Goal: Information Seeking & Learning: Learn about a topic

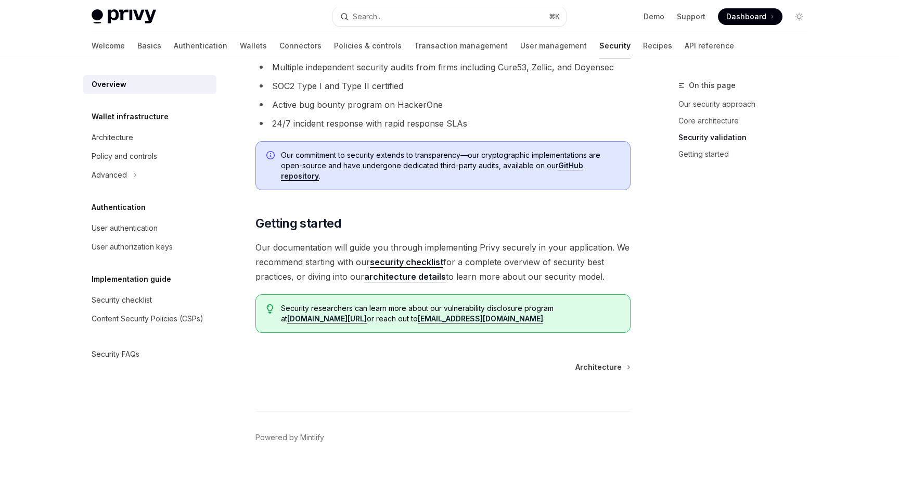
scroll to position [717, 0]
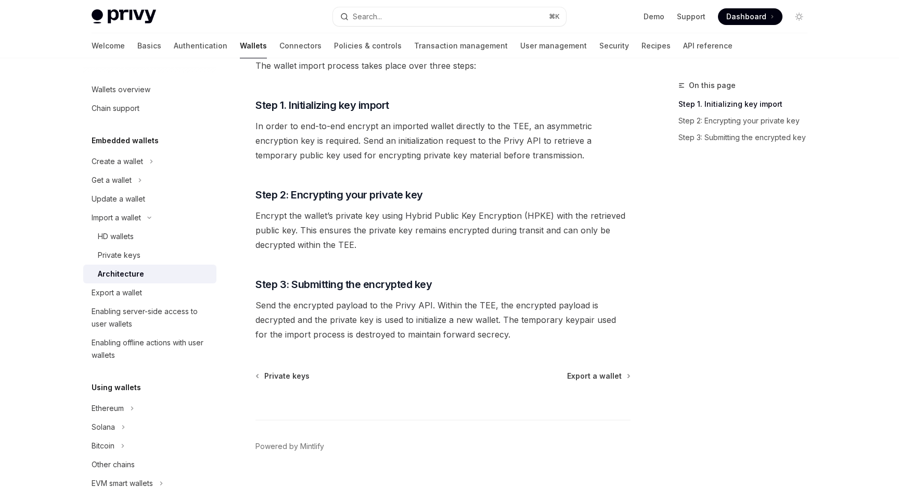
scroll to position [163, 0]
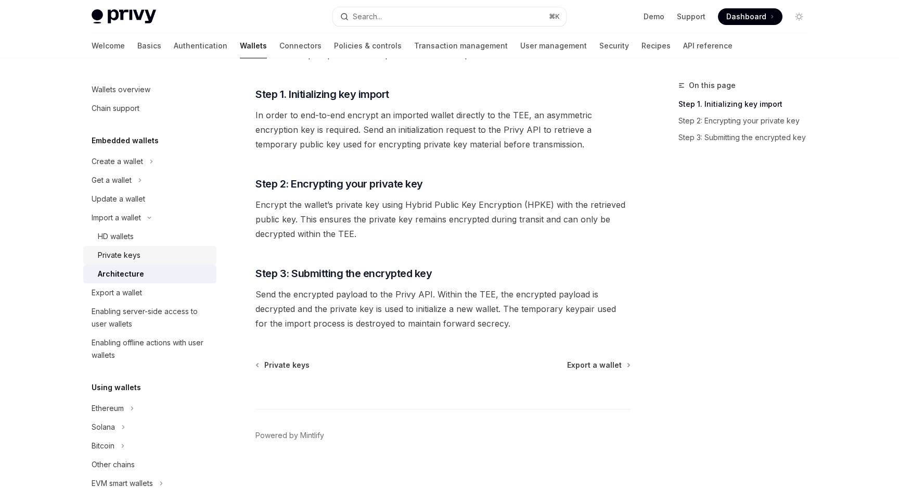
click at [174, 252] on div "Private keys" at bounding box center [154, 255] width 112 height 12
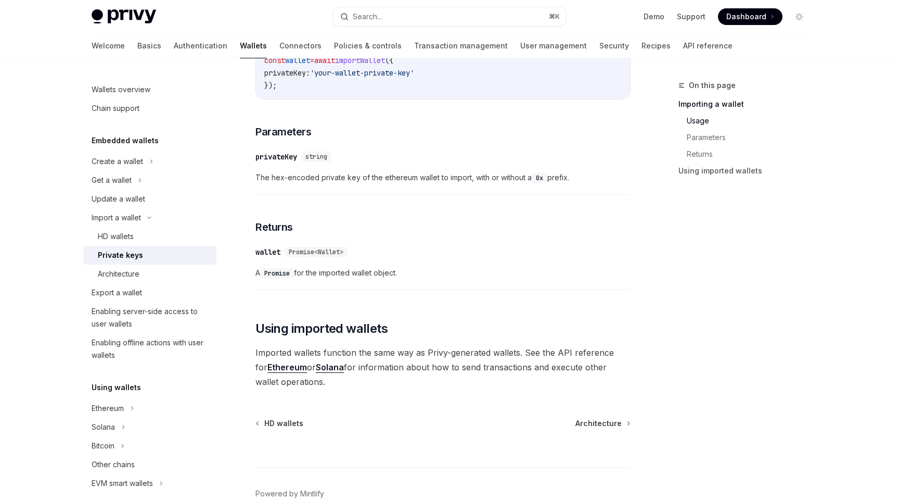
scroll to position [496, 0]
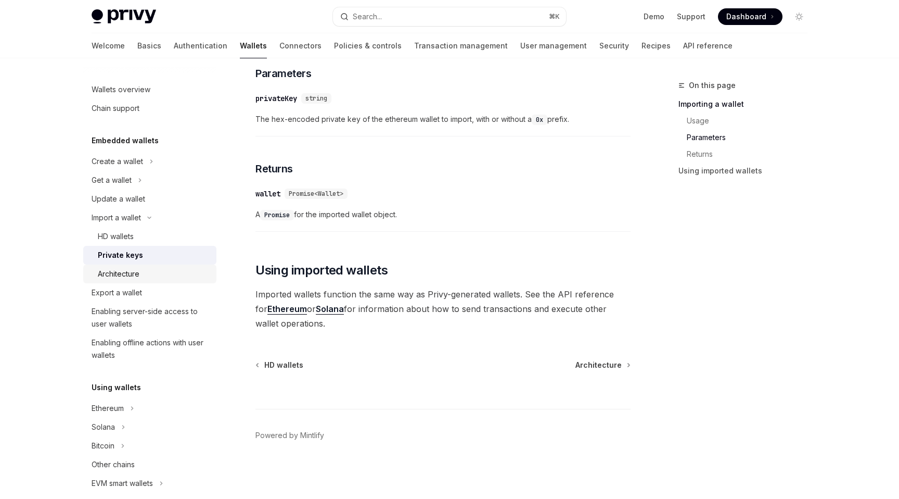
click at [159, 273] on div "Architecture" at bounding box center [154, 274] width 112 height 12
type textarea "*"
